Goal: Navigation & Orientation: Find specific page/section

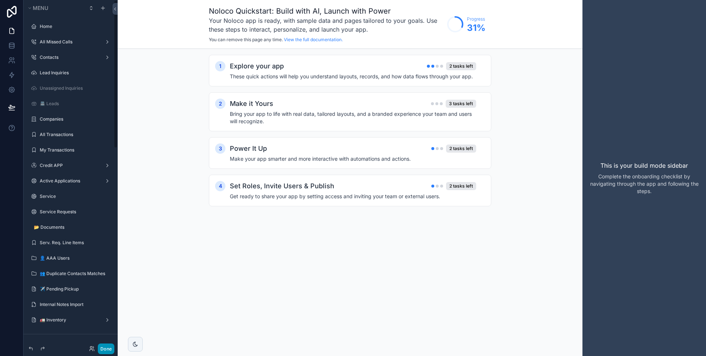
click at [107, 346] on button "Done" at bounding box center [106, 349] width 17 height 11
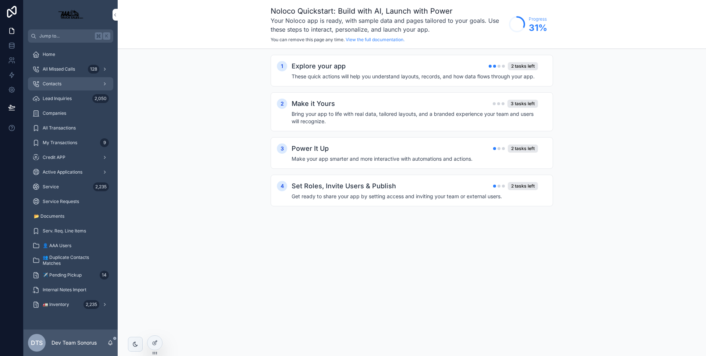
click at [73, 77] on link "Contacts" at bounding box center [70, 83] width 85 height 13
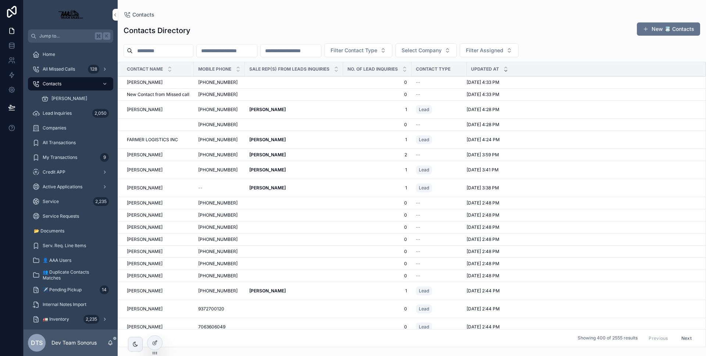
click at [253, 82] on td "scrollable content" at bounding box center [294, 83] width 98 height 12
click at [249, 82] on td "scrollable content" at bounding box center [294, 83] width 98 height 12
click at [185, 83] on div "STEVE BENEFIELD STEVE BENEFIELD" at bounding box center [158, 82] width 63 height 6
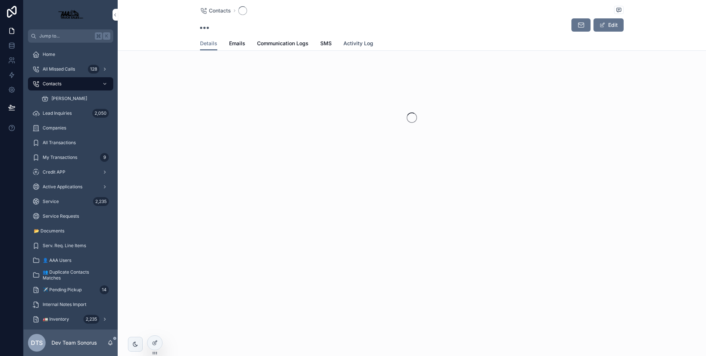
click at [360, 42] on span "Activity Log" at bounding box center [359, 43] width 30 height 7
click at [205, 46] on span "Details" at bounding box center [208, 43] width 17 height 7
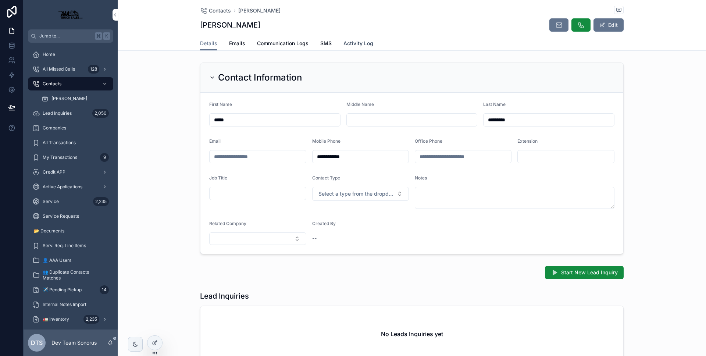
click at [344, 49] on link "Activity Log" at bounding box center [359, 44] width 30 height 15
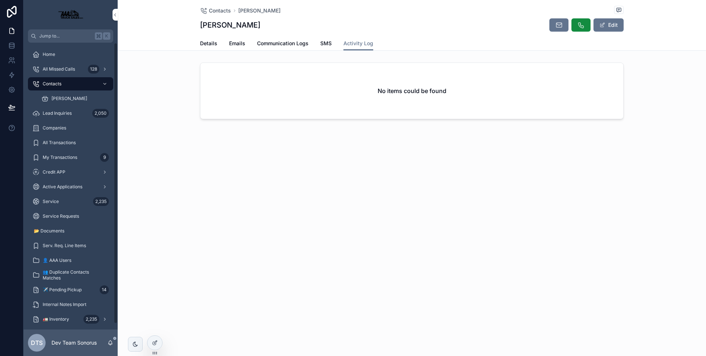
click at [60, 81] on span "Contacts" at bounding box center [52, 84] width 19 height 6
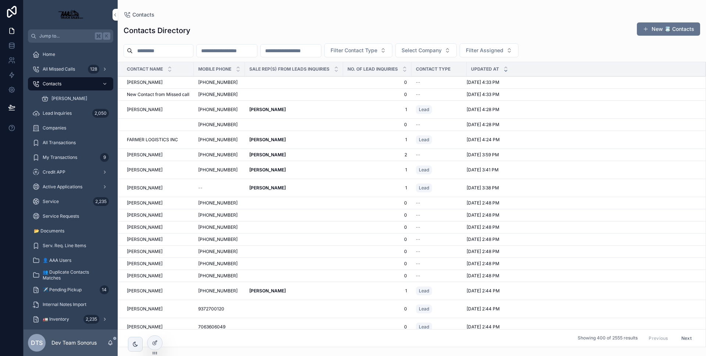
click at [301, 111] on div "Tyler Stancil Tyler Stancil" at bounding box center [293, 110] width 89 height 6
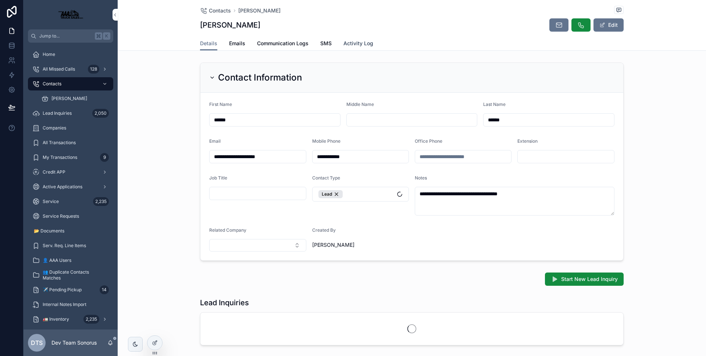
click at [350, 43] on span "Activity Log" at bounding box center [359, 43] width 30 height 7
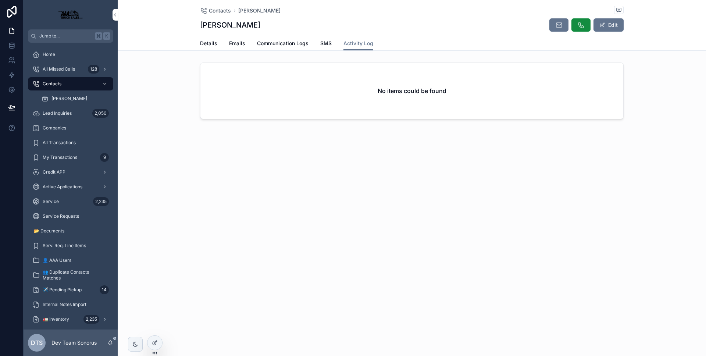
click at [192, 43] on div "Details Emails Communication Logs SMS Activity Log" at bounding box center [412, 43] width 580 height 14
click at [202, 43] on span "Details" at bounding box center [208, 43] width 17 height 7
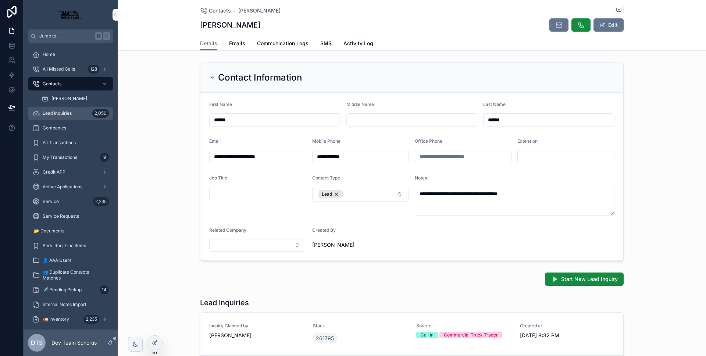
click at [83, 115] on div "Lead Inquiries 2,050" at bounding box center [70, 113] width 77 height 12
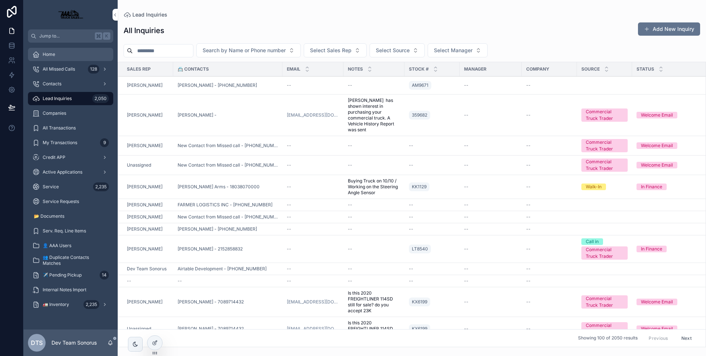
click at [64, 56] on div "Home" at bounding box center [70, 55] width 77 height 12
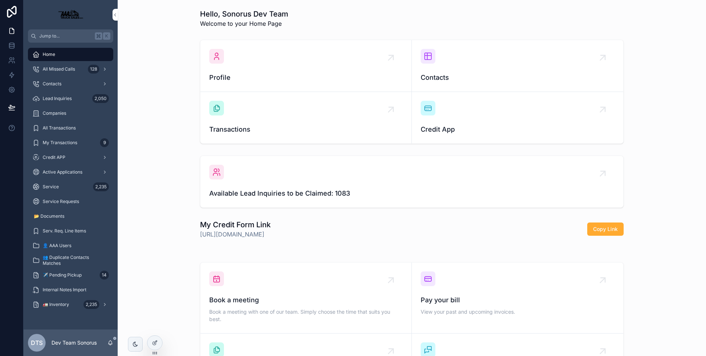
scroll to position [81, 0]
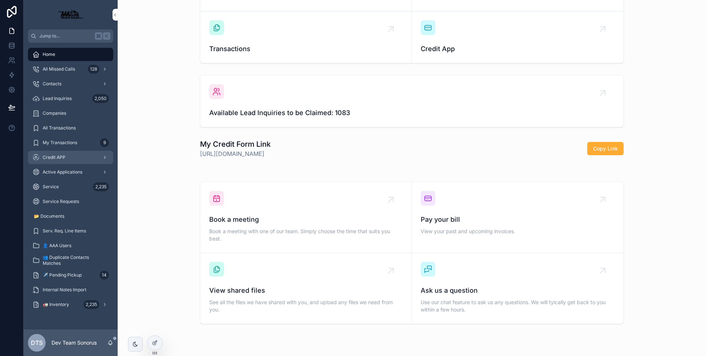
click at [72, 157] on div "Credit APP" at bounding box center [70, 158] width 77 height 12
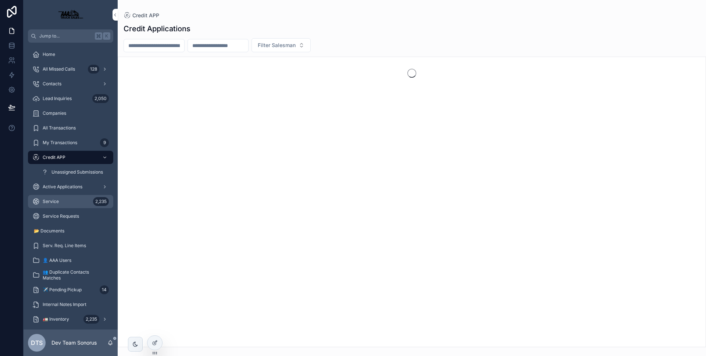
click at [78, 195] on link "Service 2,235" at bounding box center [70, 201] width 85 height 13
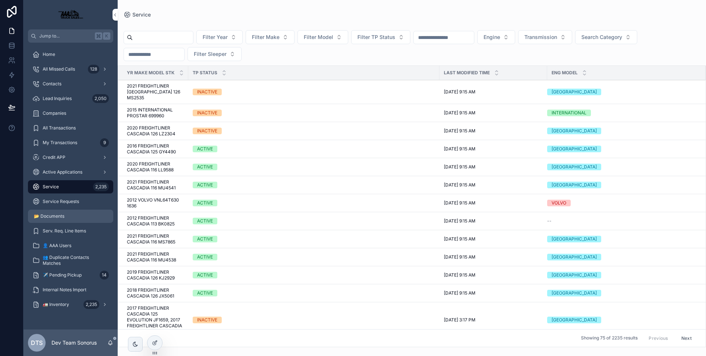
click at [63, 216] on span "📂 Documents" at bounding box center [49, 216] width 31 height 6
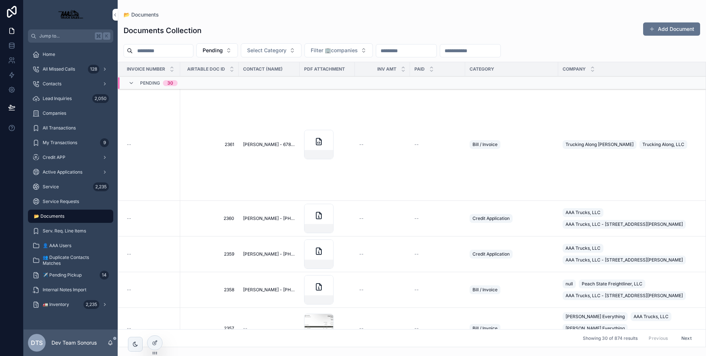
click at [136, 82] on div "Pending 30" at bounding box center [152, 83] width 49 height 12
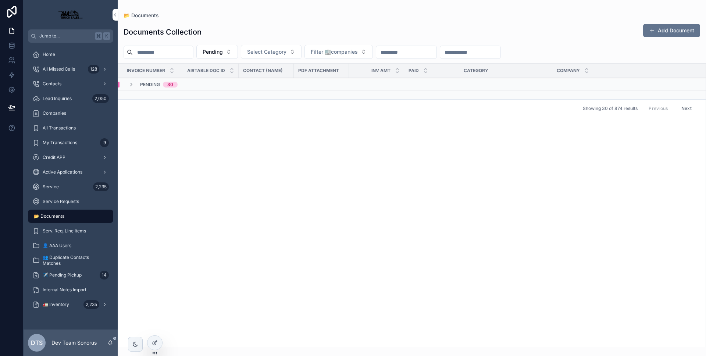
click at [135, 85] on div "Pending 30" at bounding box center [152, 85] width 49 height 6
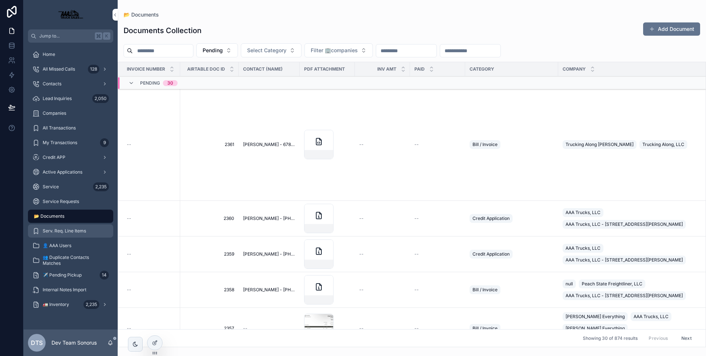
click at [80, 234] on span "Serv. Req. Line Items" at bounding box center [64, 231] width 43 height 6
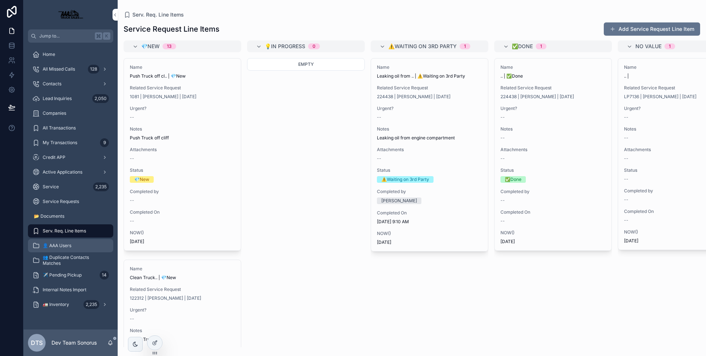
click at [71, 246] on span "👤 AAA Users" at bounding box center [57, 246] width 29 height 6
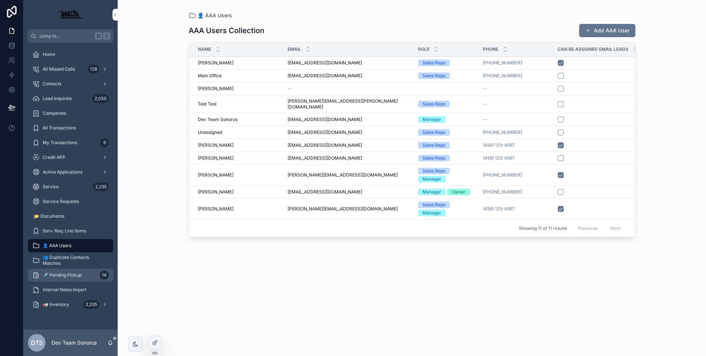
click at [65, 272] on span "✈️ Pending Pickup" at bounding box center [62, 275] width 39 height 6
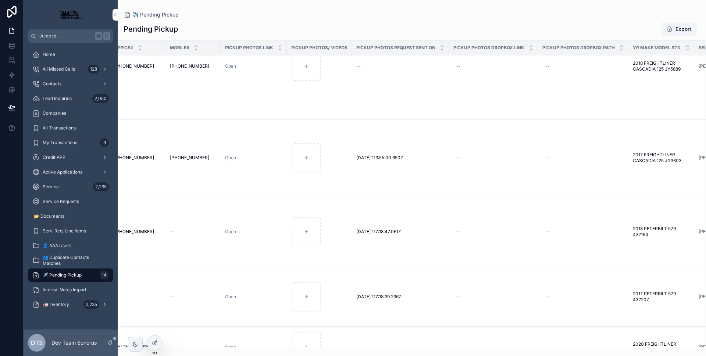
scroll to position [760, 520]
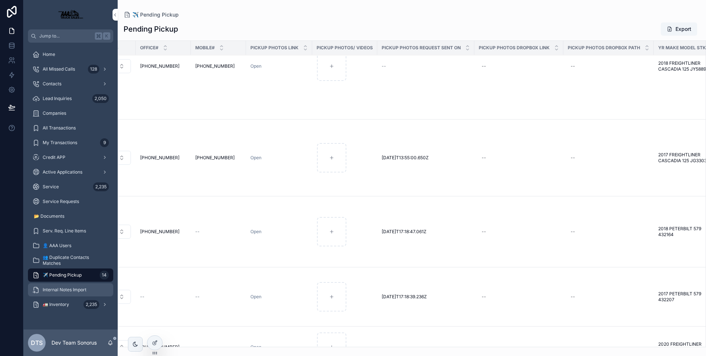
click at [87, 289] on div "Internal Notes Import" at bounding box center [70, 290] width 77 height 12
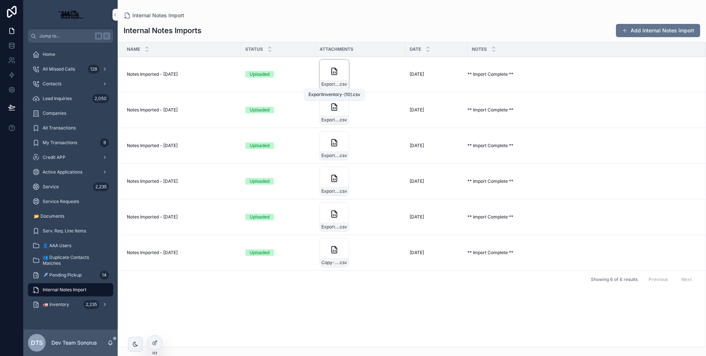
click at [337, 83] on span "ExportInventory-(10)" at bounding box center [329, 84] width 17 height 6
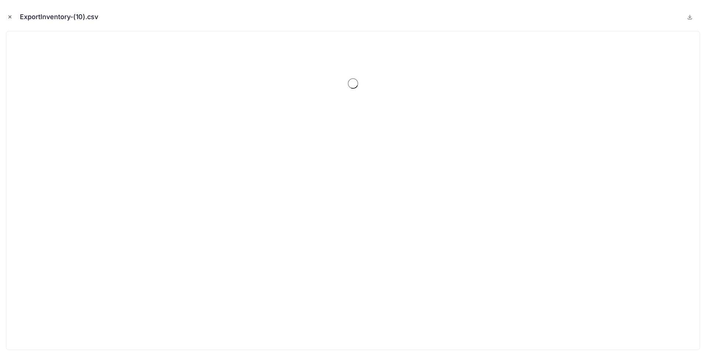
click at [7, 17] on icon "Close modal" at bounding box center [9, 16] width 5 height 5
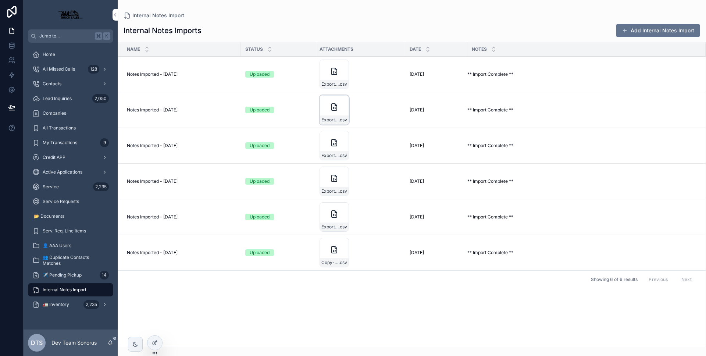
click at [321, 99] on div "ExportInventory-finaltest-2 .csv" at bounding box center [334, 109] width 29 height 29
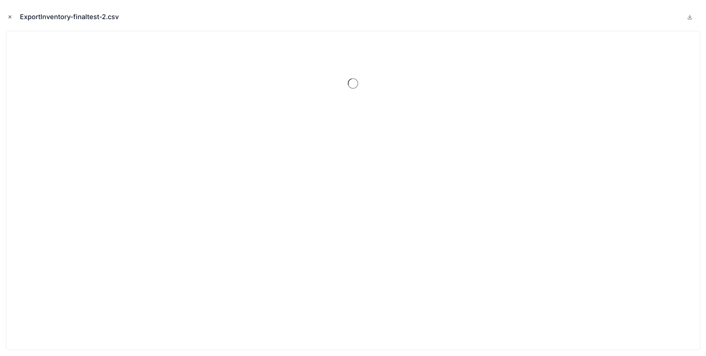
click at [6, 17] on button "Close modal" at bounding box center [10, 17] width 8 height 8
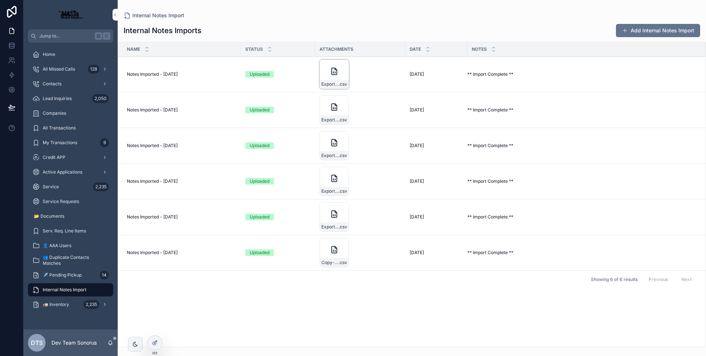
click at [323, 72] on div "ExportInventory-(10) .csv" at bounding box center [334, 74] width 29 height 29
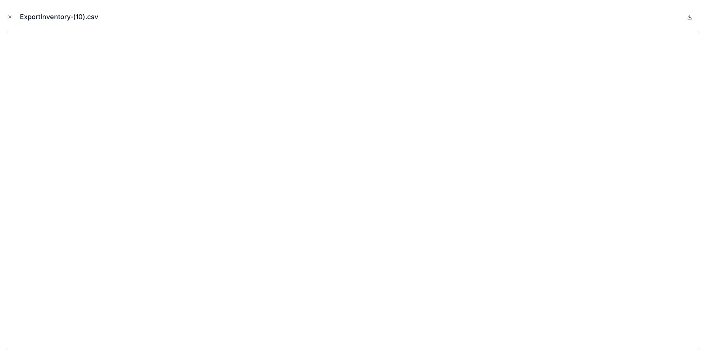
click at [691, 17] on icon at bounding box center [690, 17] width 6 height 6
click at [691, 17] on icon at bounding box center [690, 17] width 3 height 1
click at [9, 16] on icon "Close modal" at bounding box center [10, 17] width 3 height 3
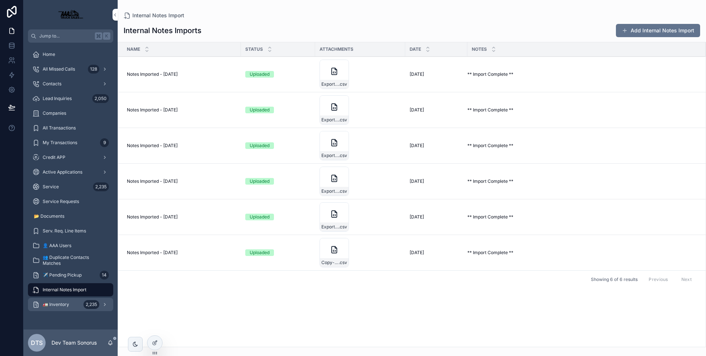
click at [67, 303] on span "🚛 Inventory" at bounding box center [56, 305] width 26 height 6
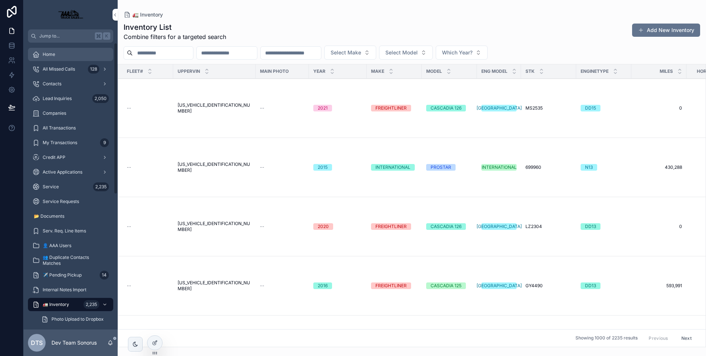
click at [46, 58] on div "Home" at bounding box center [70, 55] width 77 height 12
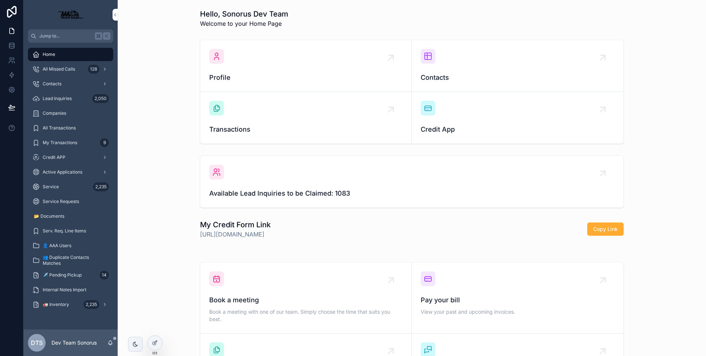
click at [290, 183] on div "Available Lead Inquiries to be Claimed: 1083" at bounding box center [411, 182] width 405 height 34
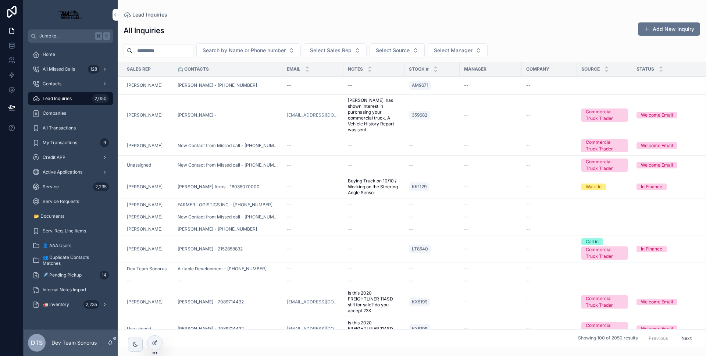
click at [265, 83] on div "[PERSON_NAME] - [PHONE_NUMBER]" at bounding box center [228, 85] width 100 height 6
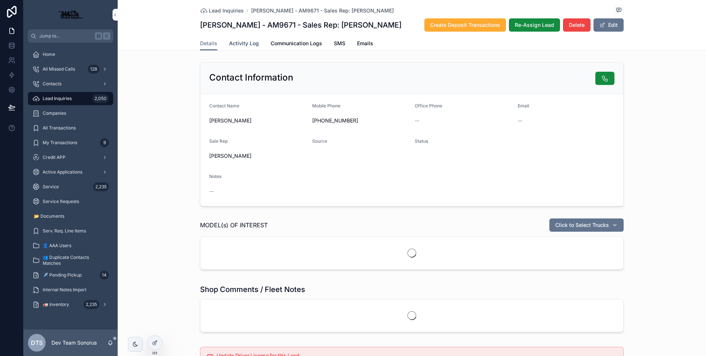
click at [236, 45] on span "Activity Log" at bounding box center [244, 43] width 30 height 7
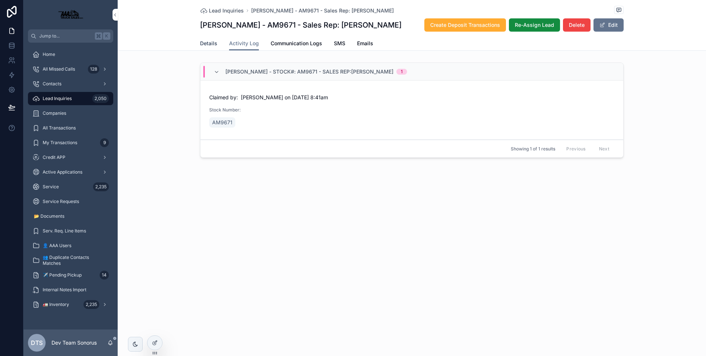
click at [214, 45] on span "Details" at bounding box center [208, 43] width 17 height 7
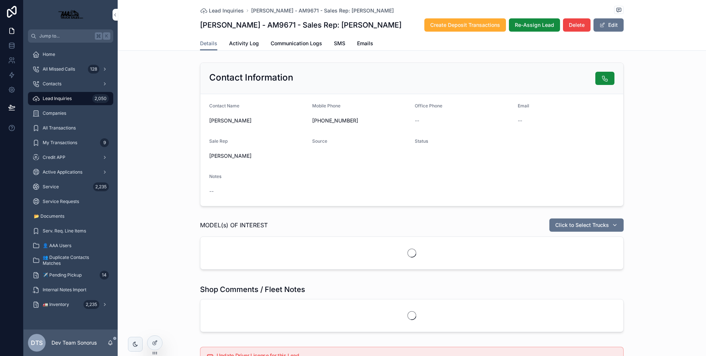
click at [71, 99] on span "Lead Inquiries" at bounding box center [57, 99] width 29 height 6
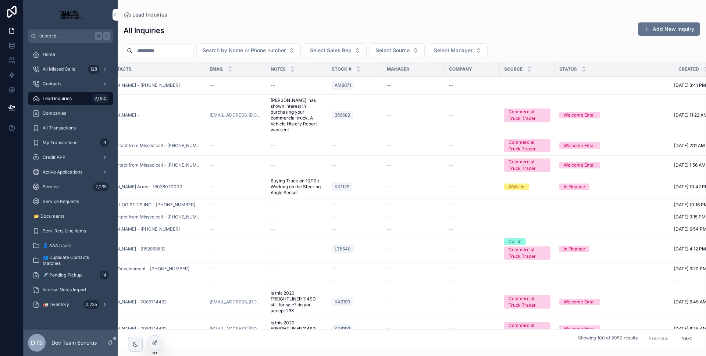
scroll to position [0, 48]
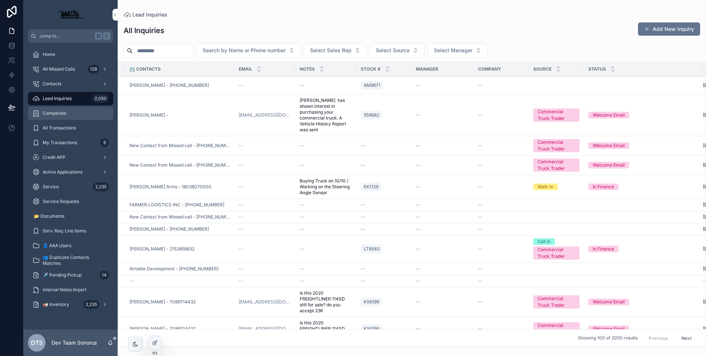
click at [59, 114] on span "Companies" at bounding box center [55, 113] width 24 height 6
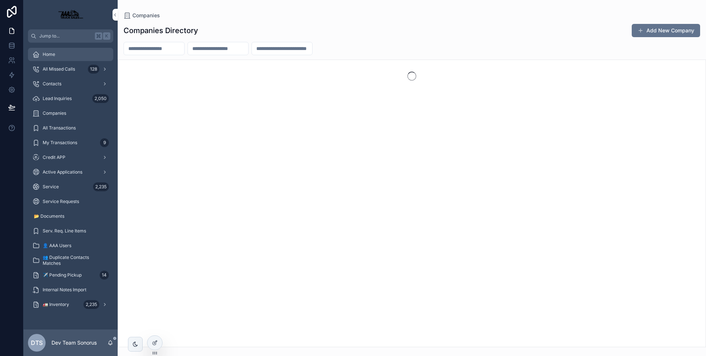
click at [36, 53] on icon "scrollable content" at bounding box center [35, 54] width 7 height 7
